Goal: Task Accomplishment & Management: Use online tool/utility

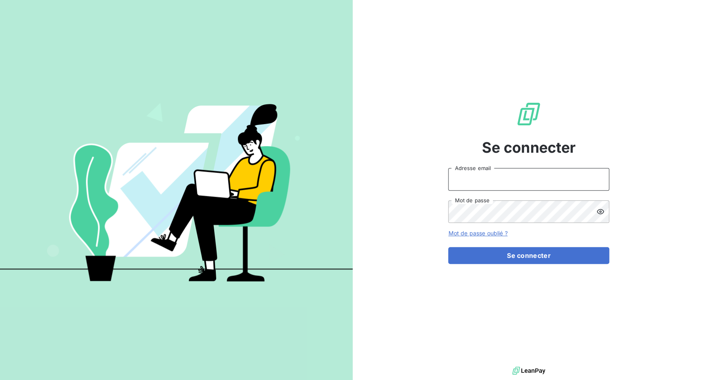
click at [470, 173] on input "Adresse email" at bounding box center [528, 179] width 161 height 23
drag, startPoint x: 476, startPoint y: 182, endPoint x: 520, endPoint y: 183, distance: 44.7
click at [520, 183] on input "admin@3dcelo" at bounding box center [528, 179] width 161 height 23
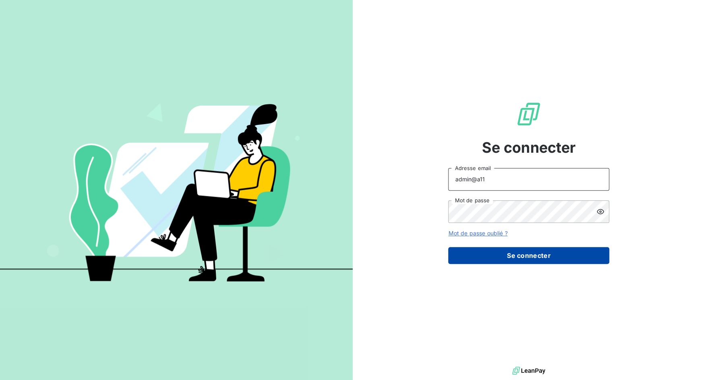
type input "admin@a11"
click at [534, 252] on button "Se connecter" at bounding box center [528, 255] width 161 height 17
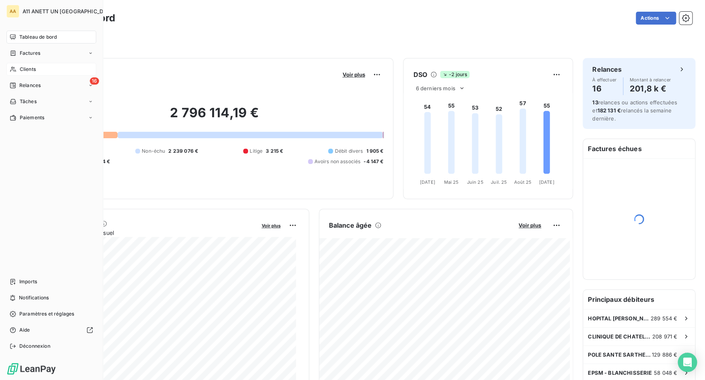
click at [23, 72] on span "Clients" at bounding box center [28, 69] width 16 height 7
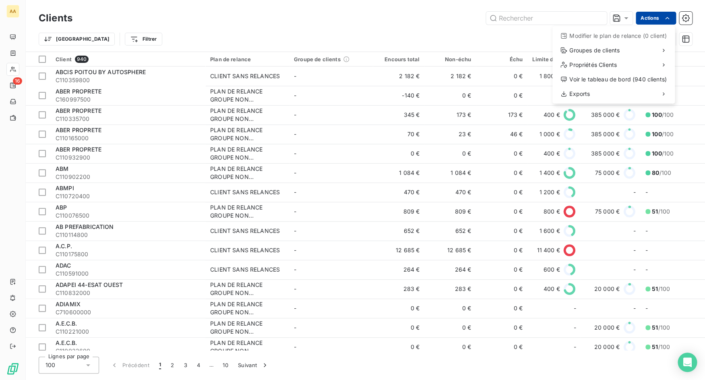
click at [651, 17] on html "AA 16 Clients Actions Modifier le plan de relance (0 client) Groupes de clients…" at bounding box center [352, 190] width 705 height 380
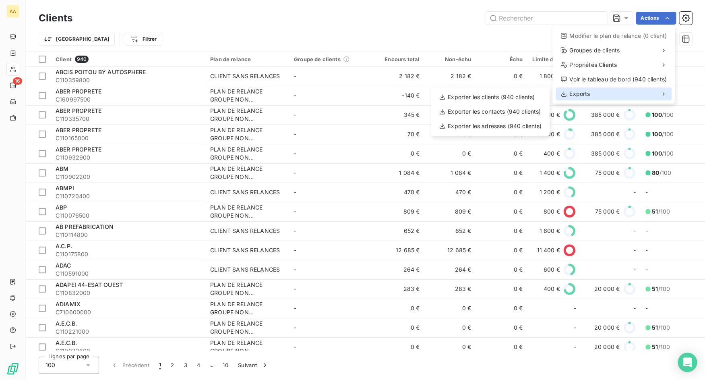
click at [617, 92] on div "Exports" at bounding box center [613, 93] width 116 height 13
click at [536, 99] on div "Exporter les clients (940 clients)" at bounding box center [490, 97] width 112 height 13
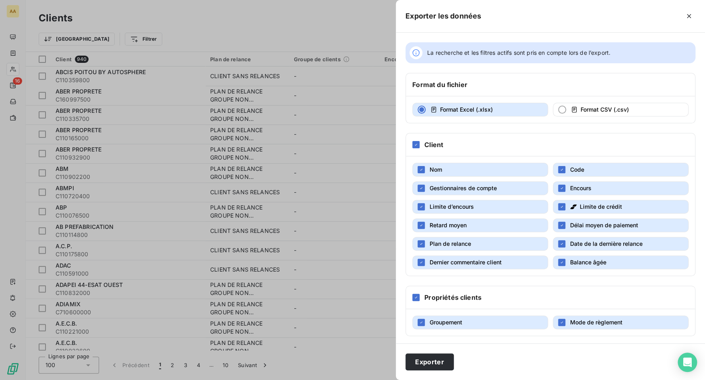
click at [433, 295] on h6 "Propriétés clients" at bounding box center [452, 297] width 57 height 10
click at [415, 299] on div at bounding box center [415, 296] width 7 height 7
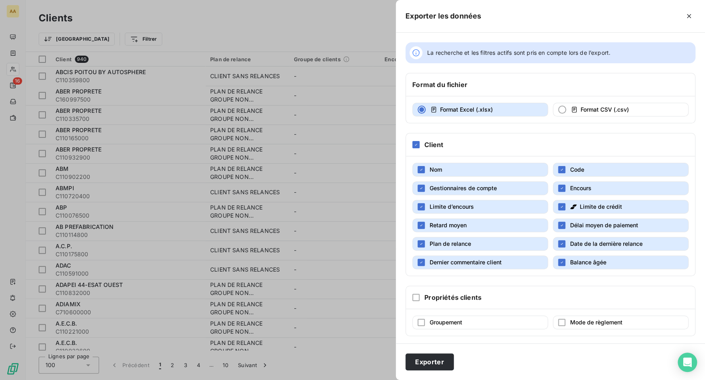
click at [472, 227] on button "Retard moyen" at bounding box center [480, 225] width 136 height 14
click at [574, 227] on span "Délai moyen de paiement" at bounding box center [604, 224] width 68 height 7
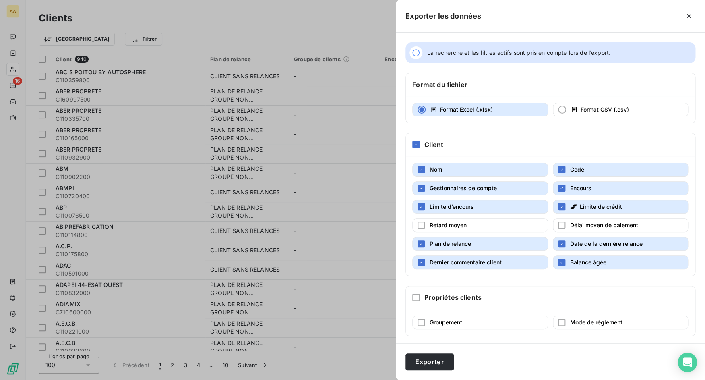
click at [574, 240] on span "Date de la dernière relance" at bounding box center [606, 243] width 72 height 8
click at [524, 250] on button "Plan de relance" at bounding box center [480, 244] width 136 height 14
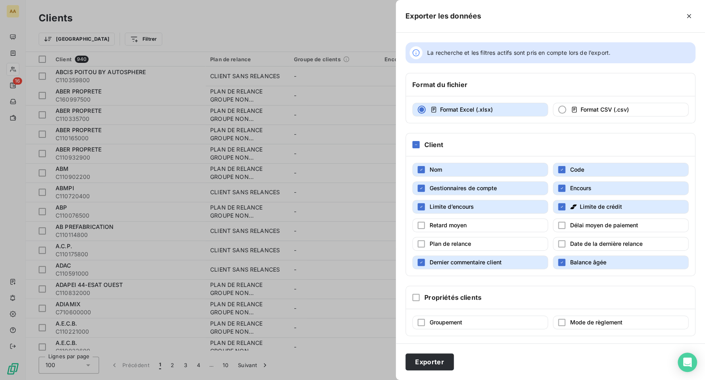
click at [524, 258] on button "Dernier commentaire client" at bounding box center [480, 262] width 136 height 14
click at [586, 266] on button "Balance âgée" at bounding box center [621, 262] width 136 height 14
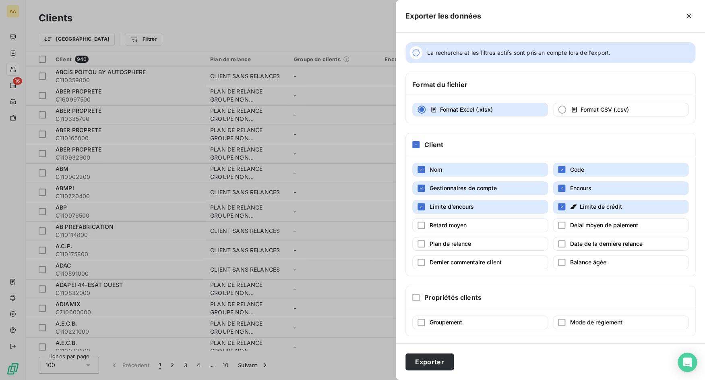
drag, startPoint x: 586, startPoint y: 205, endPoint x: 550, endPoint y: 208, distance: 36.7
click at [585, 205] on span "Limite de crédit" at bounding box center [601, 206] width 42 height 7
click at [521, 207] on button "Limite d’encours" at bounding box center [480, 207] width 136 height 14
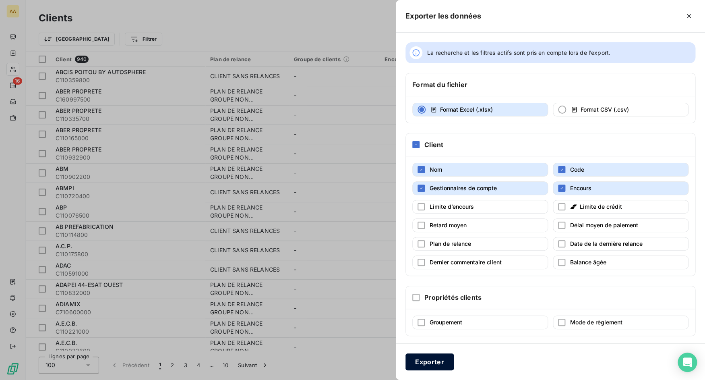
click at [444, 361] on button "Exporter" at bounding box center [429, 361] width 48 height 17
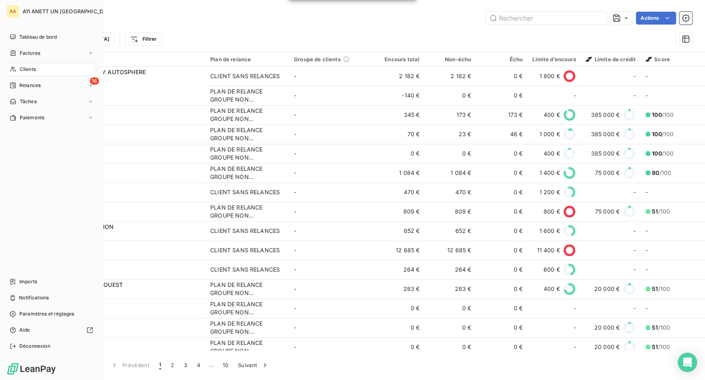
click at [4, 347] on div "AA A11 ANETT UN PAYS DE LOIRE Tableau de bord Factures Clients 16 Relances Tâch…" at bounding box center [51, 190] width 103 height 380
click at [32, 344] on span "Déconnexion" at bounding box center [34, 345] width 31 height 7
